Goal: Information Seeking & Learning: Learn about a topic

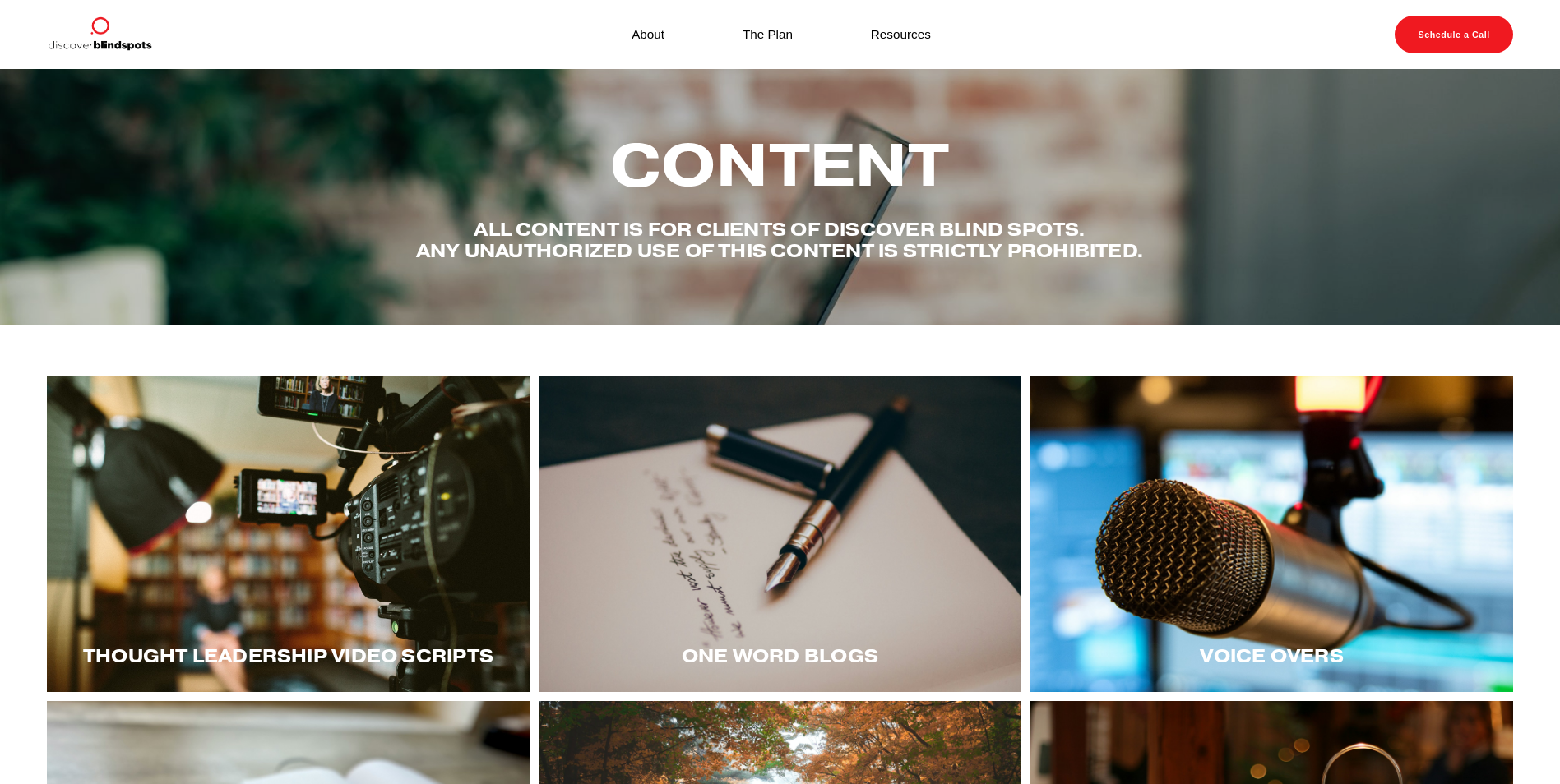
click at [1264, 613] on div at bounding box center [1271, 535] width 483 height 316
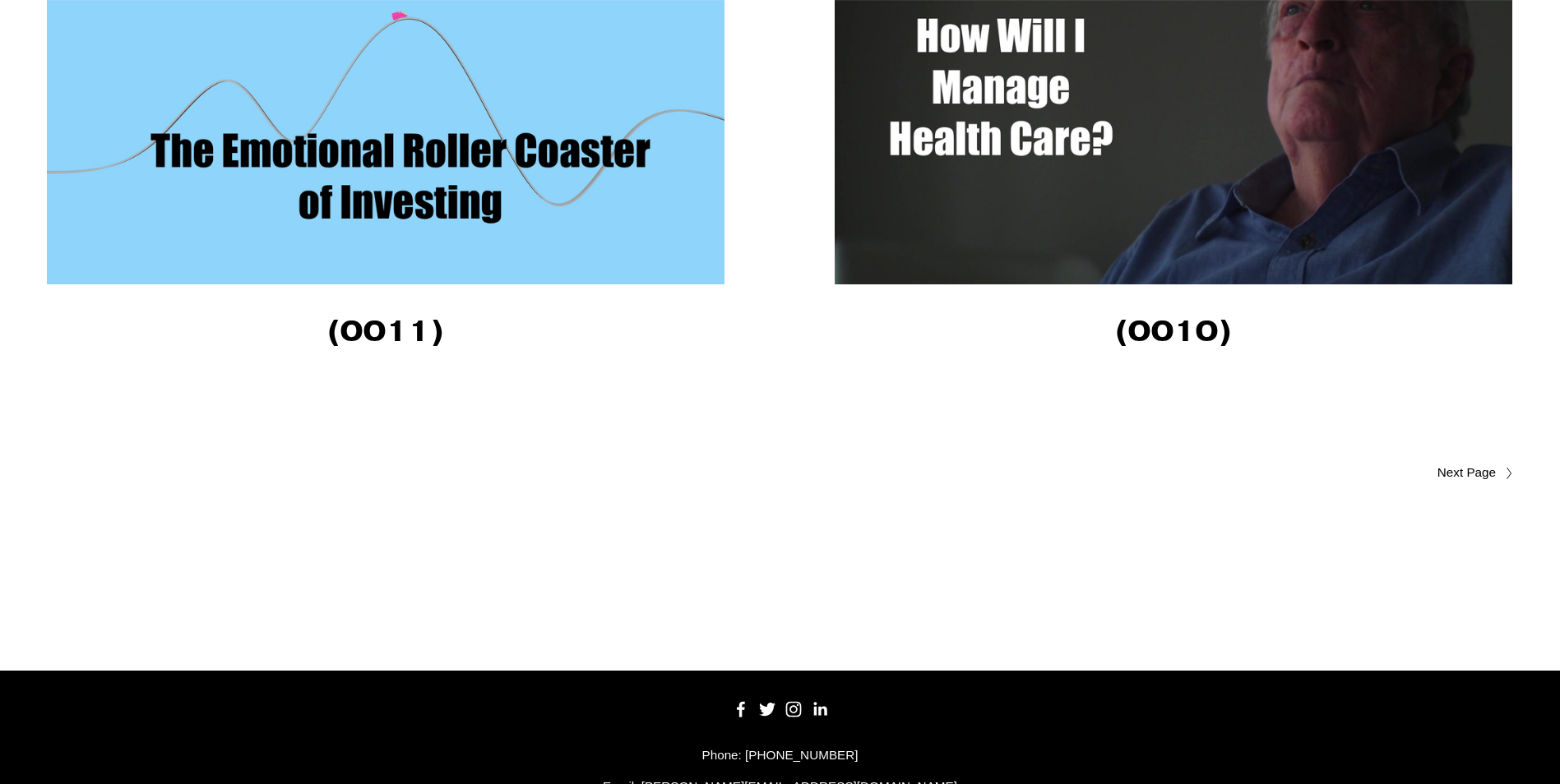
scroll to position [5769, 0]
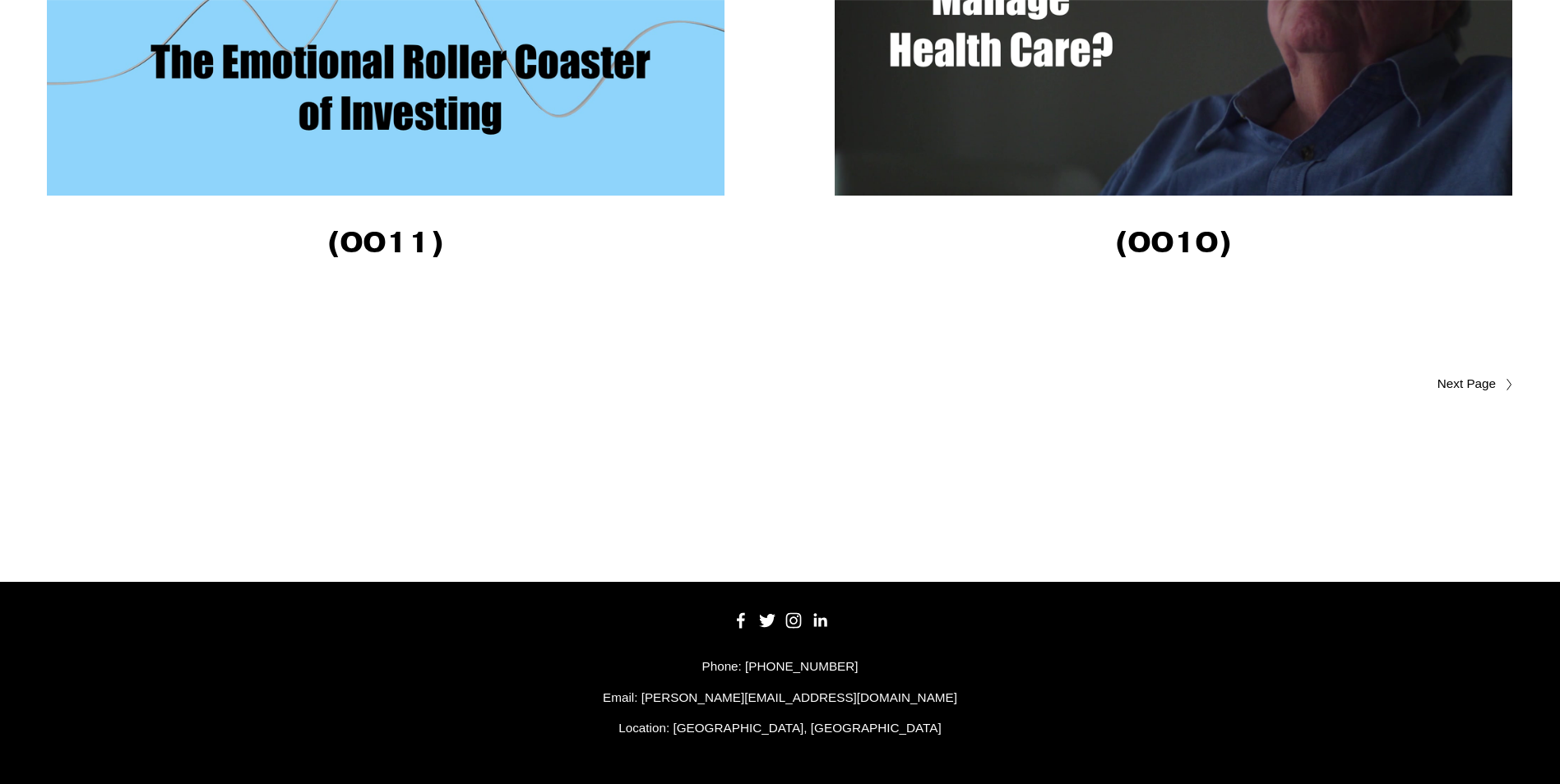
click at [1455, 387] on span "Older Posts" at bounding box center [1433, 384] width 124 height 20
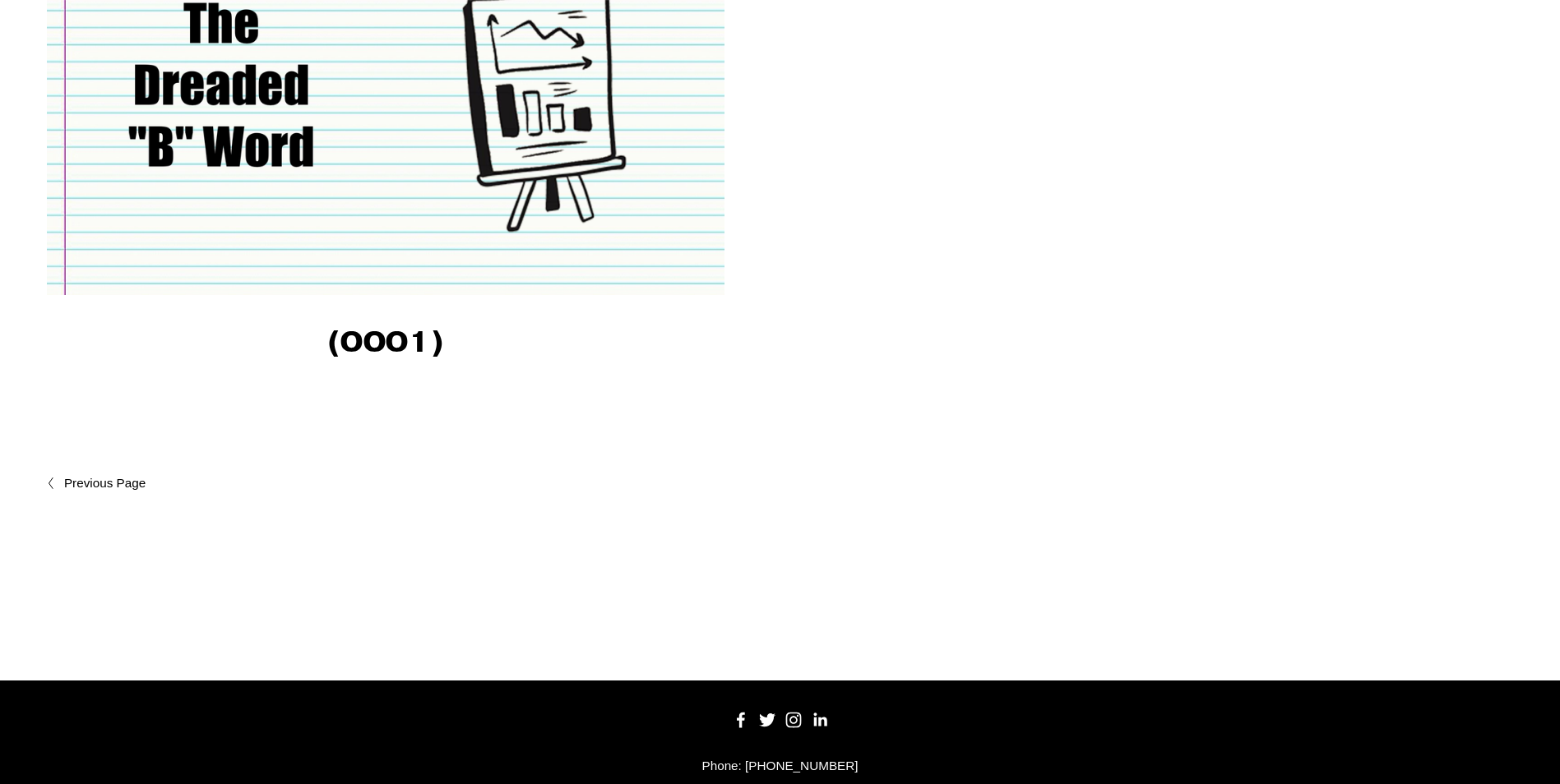
scroll to position [2878, 0]
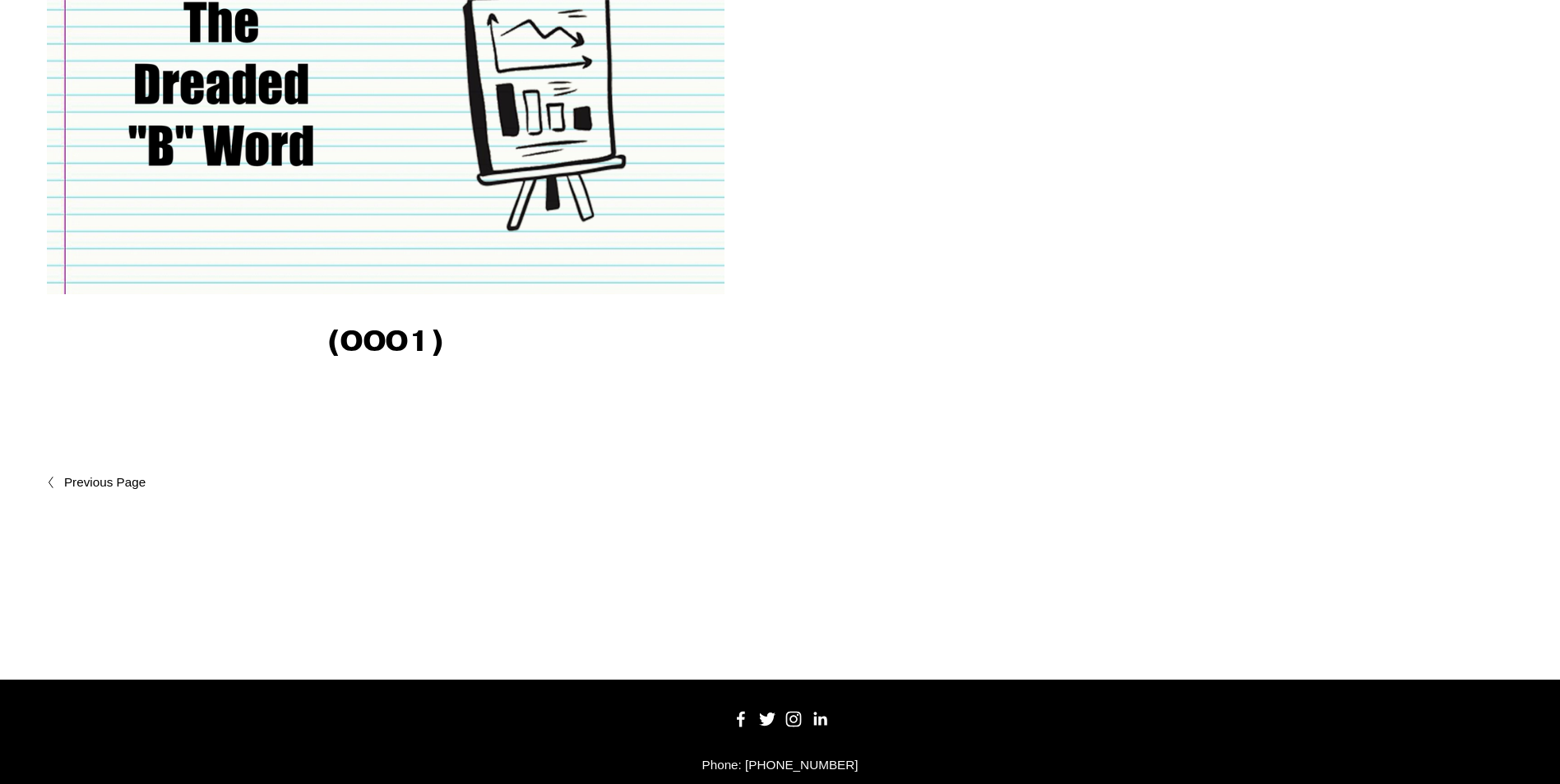
click at [83, 489] on span "Newer Posts" at bounding box center [141, 483] width 153 height 20
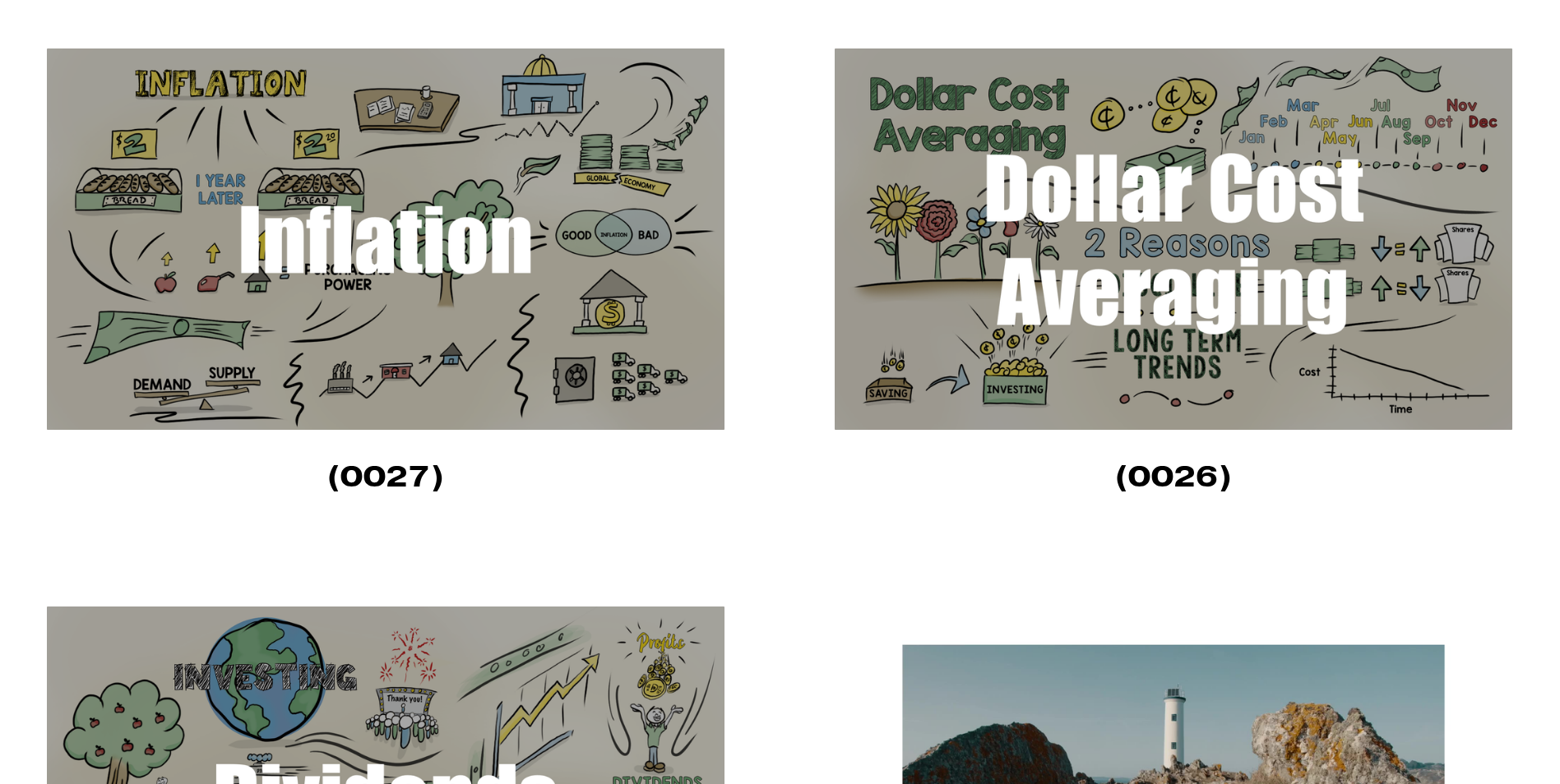
scroll to position [1398, 0]
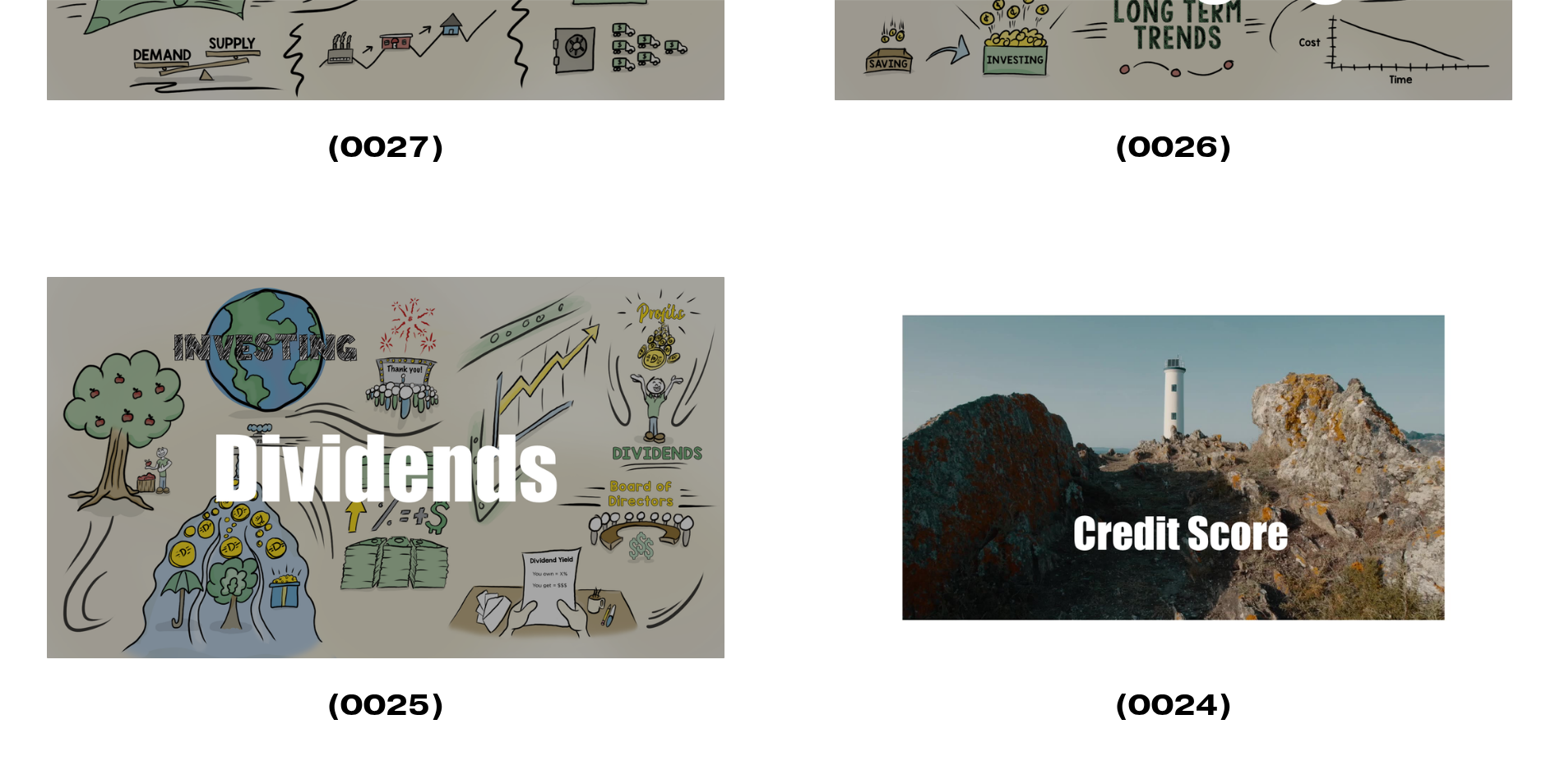
click at [1107, 535] on img at bounding box center [1172, 468] width 677 height 382
